Goal: Information Seeking & Learning: Compare options

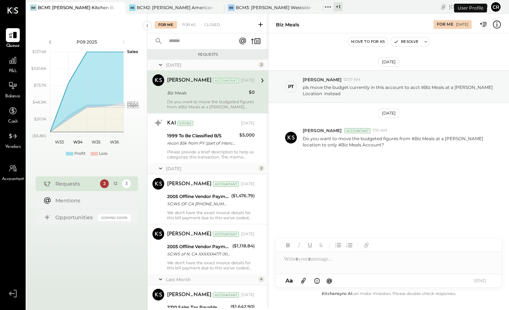
click at [13, 69] on span "P&L" at bounding box center [13, 71] width 8 height 7
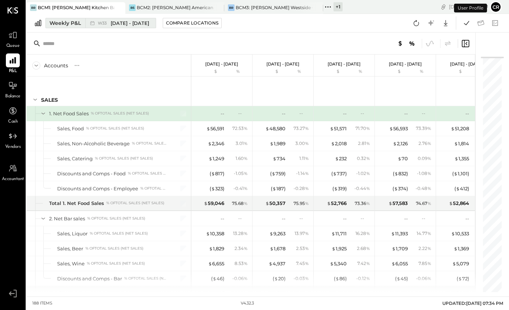
click at [70, 27] on button "Weekly P&L W33 [DATE] - [DATE]" at bounding box center [100, 23] width 111 height 10
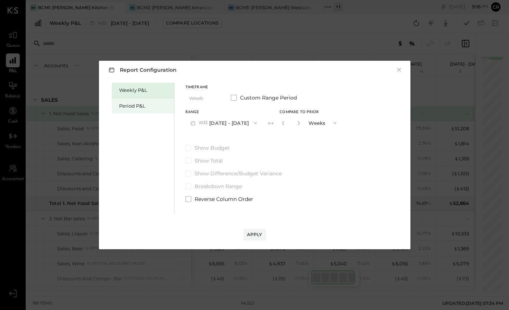
click at [136, 111] on div "Period P&L" at bounding box center [143, 105] width 62 height 15
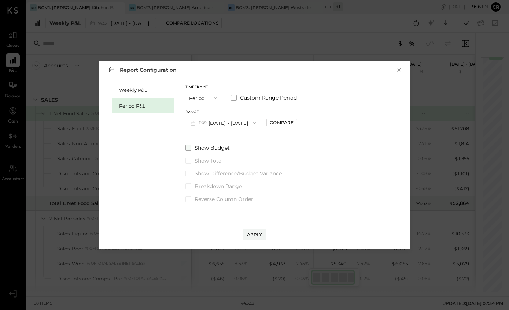
click at [188, 149] on span at bounding box center [188, 148] width 6 height 6
click at [258, 123] on icon "button" at bounding box center [255, 123] width 6 height 6
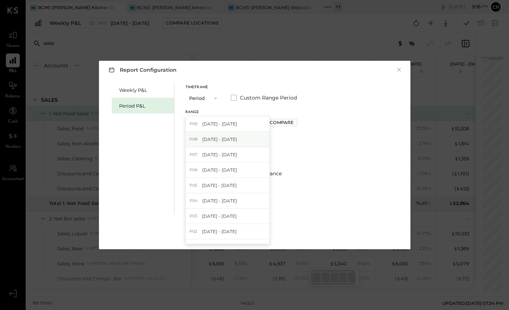
click at [237, 141] on span "[DATE] - [DATE]" at bounding box center [219, 139] width 35 height 6
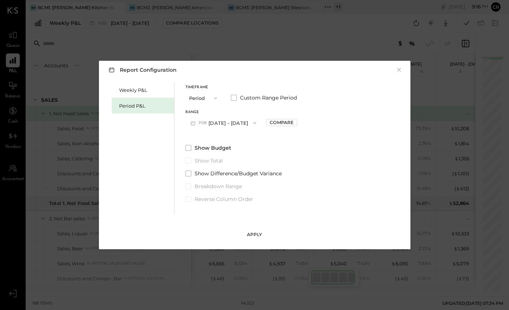
click at [253, 236] on div "Apply" at bounding box center [254, 235] width 15 height 6
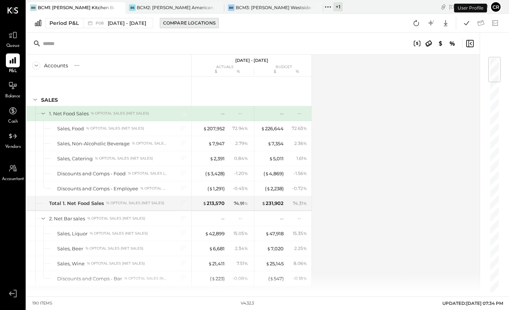
click at [200, 23] on div "Compare Locations" at bounding box center [189, 23] width 52 height 6
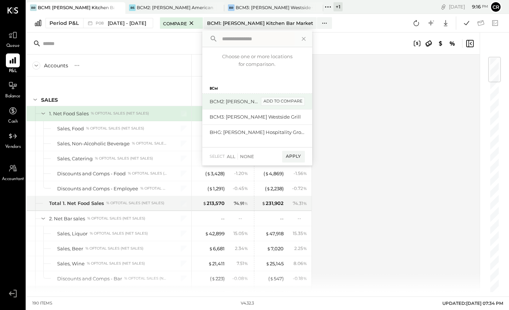
click at [284, 102] on div "add to compare" at bounding box center [283, 101] width 44 height 9
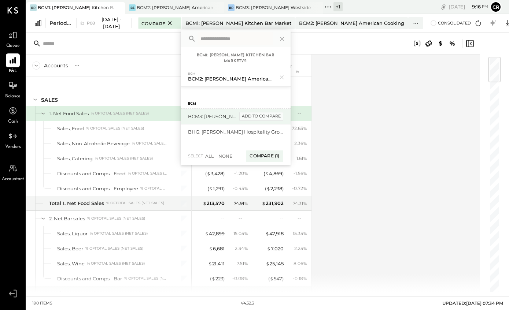
click at [258, 115] on div "add to compare" at bounding box center [261, 116] width 44 height 9
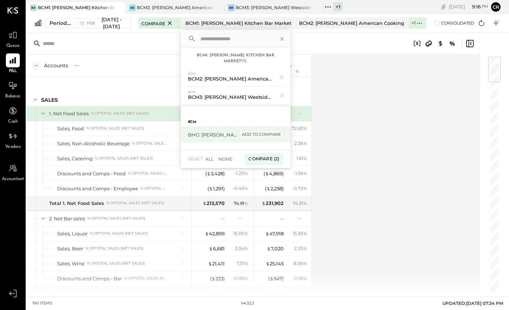
scroll to position [1, 0]
click at [261, 158] on div "Compare (2)" at bounding box center [264, 160] width 38 height 12
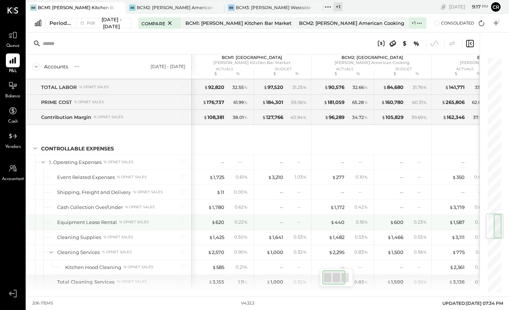
scroll to position [1356, 0]
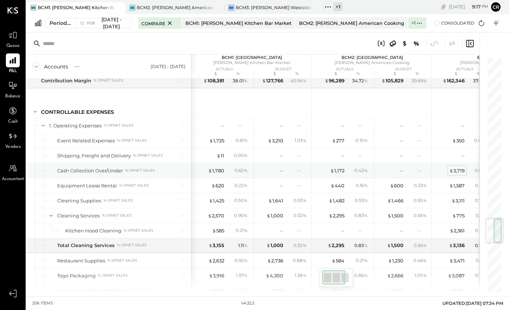
click at [457, 168] on div "$ 3,719" at bounding box center [456, 170] width 15 height 7
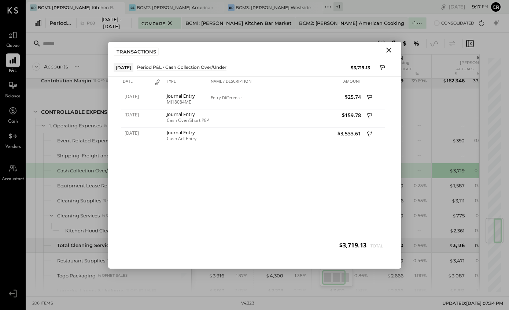
click at [388, 49] on icon "Close" at bounding box center [388, 50] width 5 height 5
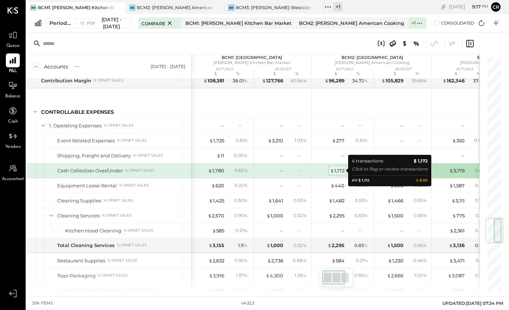
click at [340, 171] on div "$ 1,172" at bounding box center [337, 170] width 14 height 7
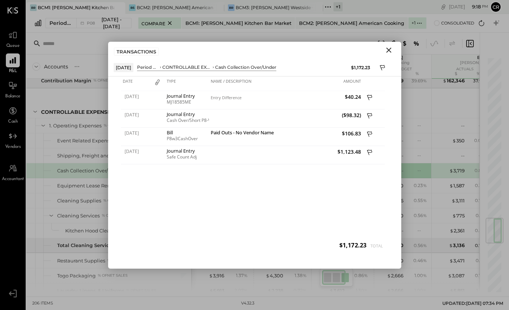
click at [388, 50] on icon "Close" at bounding box center [388, 50] width 5 height 5
